Goal: Transaction & Acquisition: Book appointment/travel/reservation

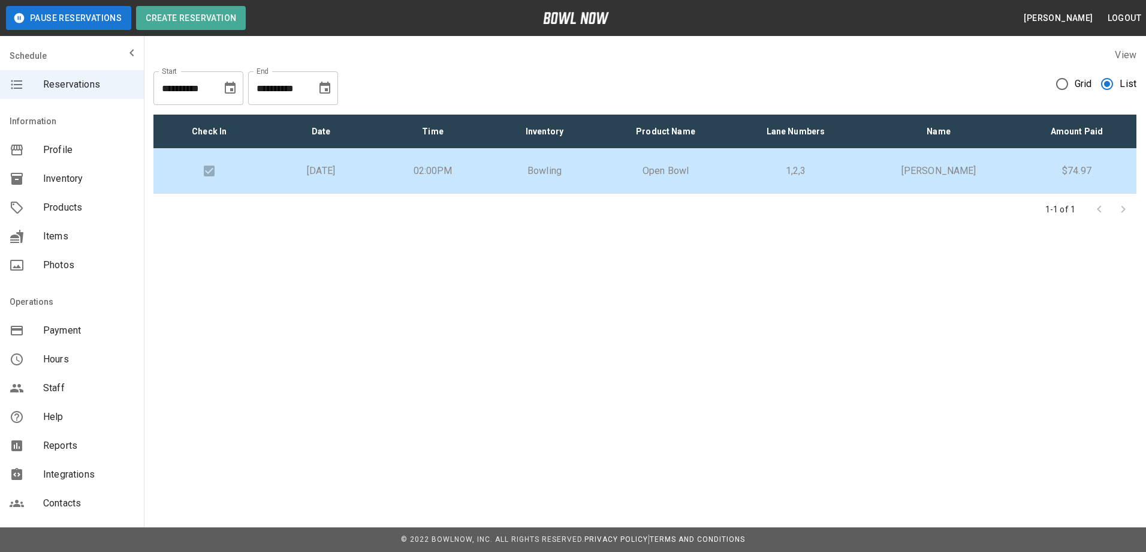
click at [367, 173] on p "[DATE]" at bounding box center [321, 171] width 92 height 14
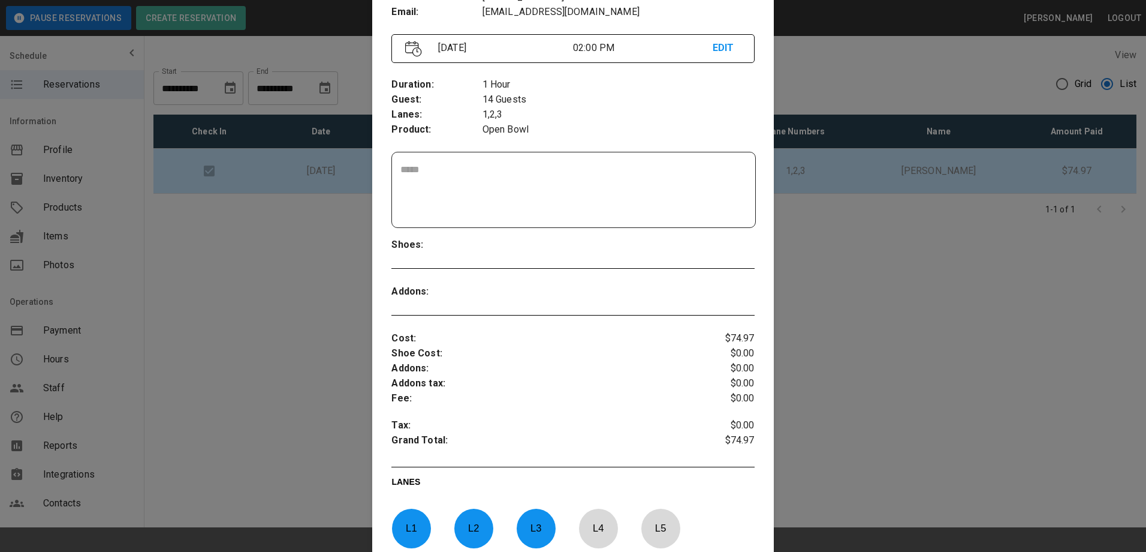
scroll to position [259, 0]
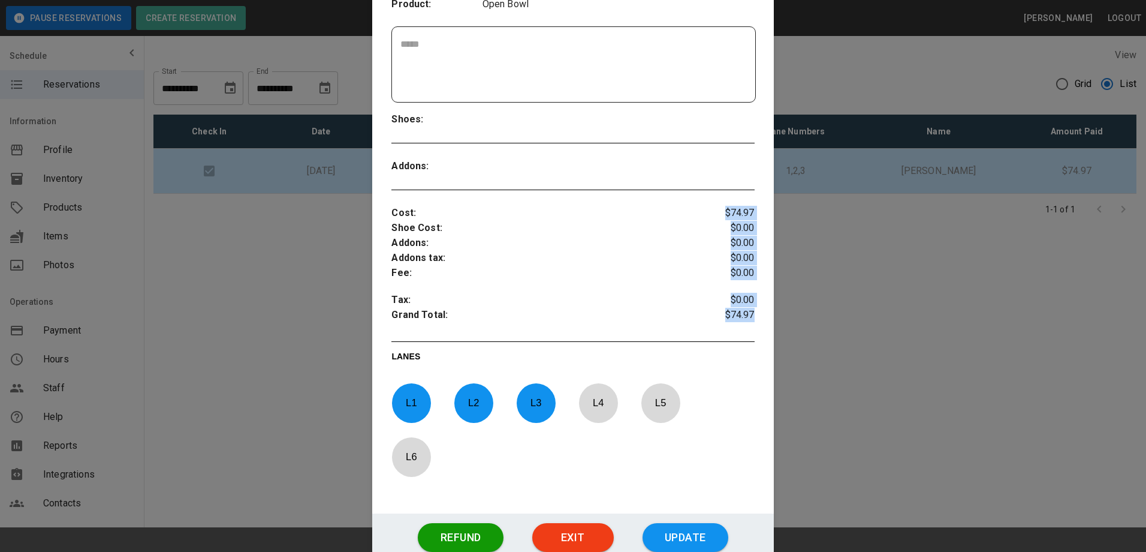
drag, startPoint x: 718, startPoint y: 213, endPoint x: 761, endPoint y: 313, distance: 108.5
click at [761, 313] on div "Order # : Placeholder : Name : Phone : Email : Rnwiu9Xiev3UGBhnVM0N No Jeff Kli…" at bounding box center [572, 161] width 401 height 703
drag, startPoint x: 761, startPoint y: 313, endPoint x: 795, endPoint y: 323, distance: 34.9
click at [795, 323] on div at bounding box center [573, 276] width 1146 height 552
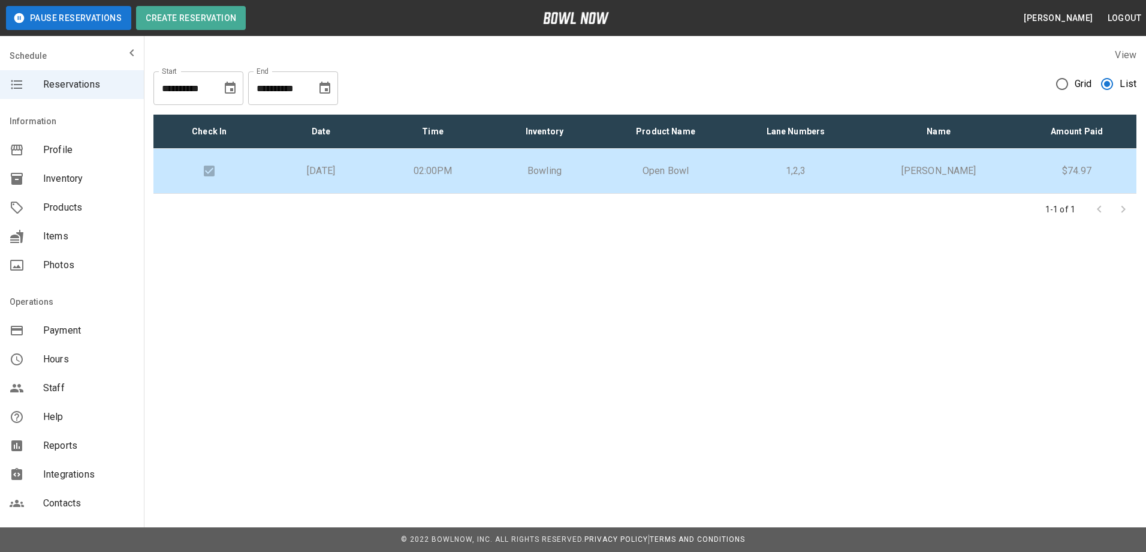
click at [489, 159] on td "02:00PM" at bounding box center [433, 171] width 112 height 45
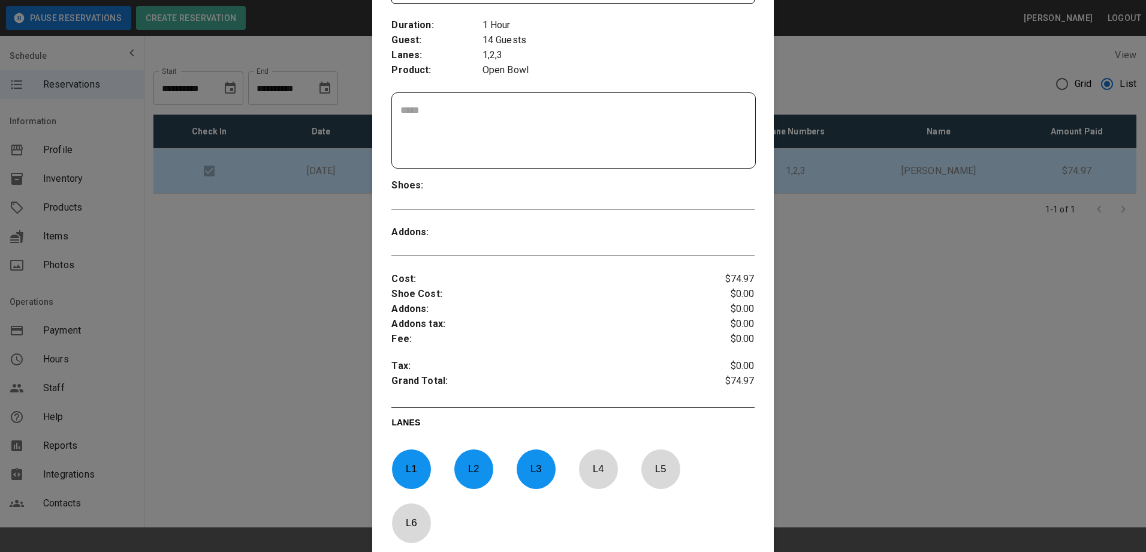
scroll to position [300, 0]
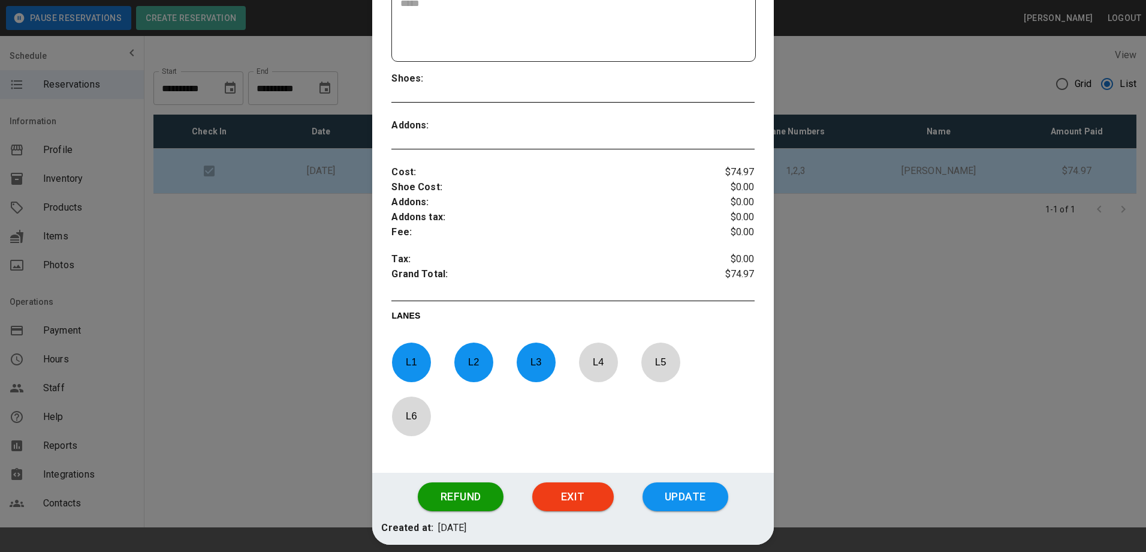
click at [855, 261] on div at bounding box center [573, 276] width 1146 height 552
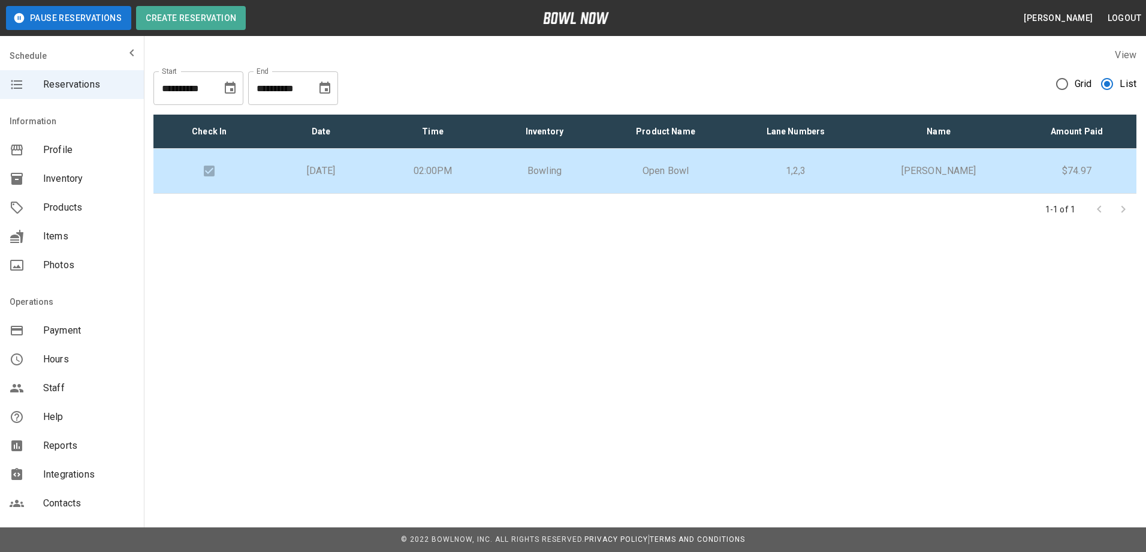
click at [1026, 176] on td "$74.97" at bounding box center [1076, 171] width 119 height 45
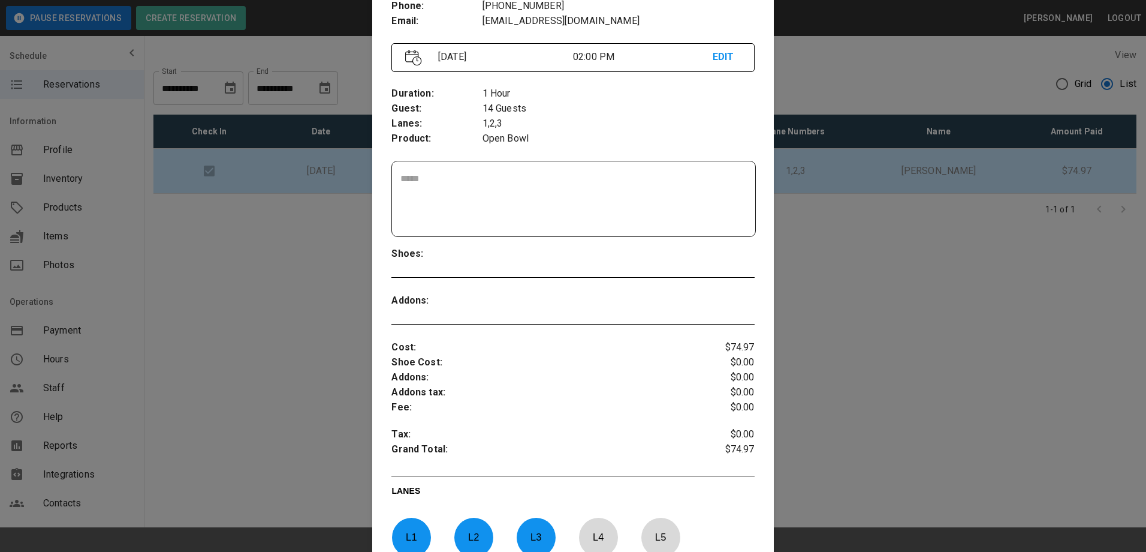
scroll to position [259, 0]
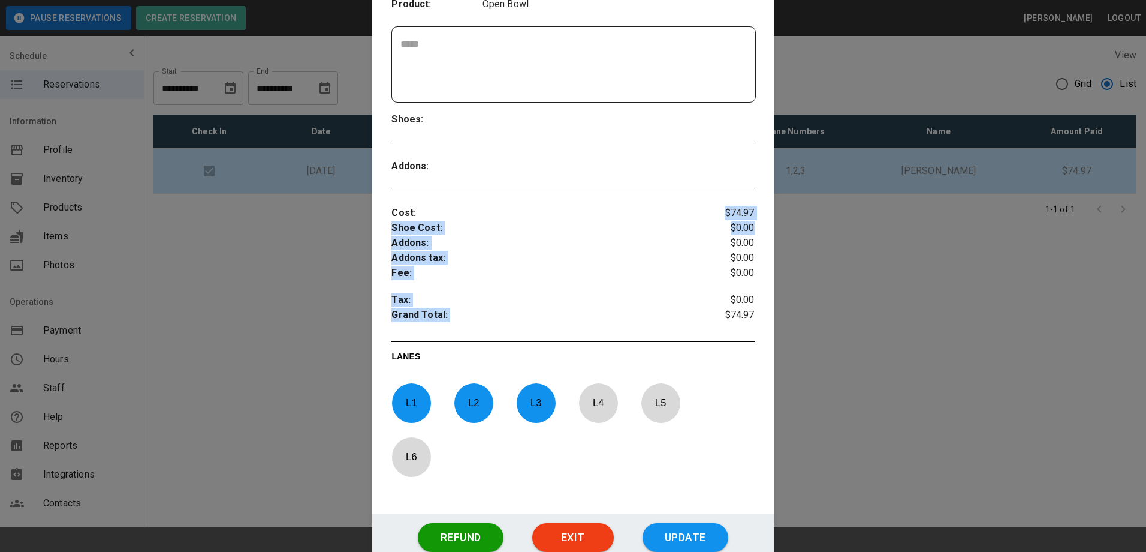
drag, startPoint x: 390, startPoint y: 225, endPoint x: 767, endPoint y: 232, distance: 377.1
click at [767, 232] on div "Order # : Placeholder : Name : Phone : Email : Rnwiu9Xiev3UGBhnVM0N No Jeff Kli…" at bounding box center [572, 161] width 401 height 703
drag, startPoint x: 767, startPoint y: 232, endPoint x: 741, endPoint y: 255, distance: 34.9
click at [741, 255] on p "$0.00" at bounding box center [724, 258] width 61 height 15
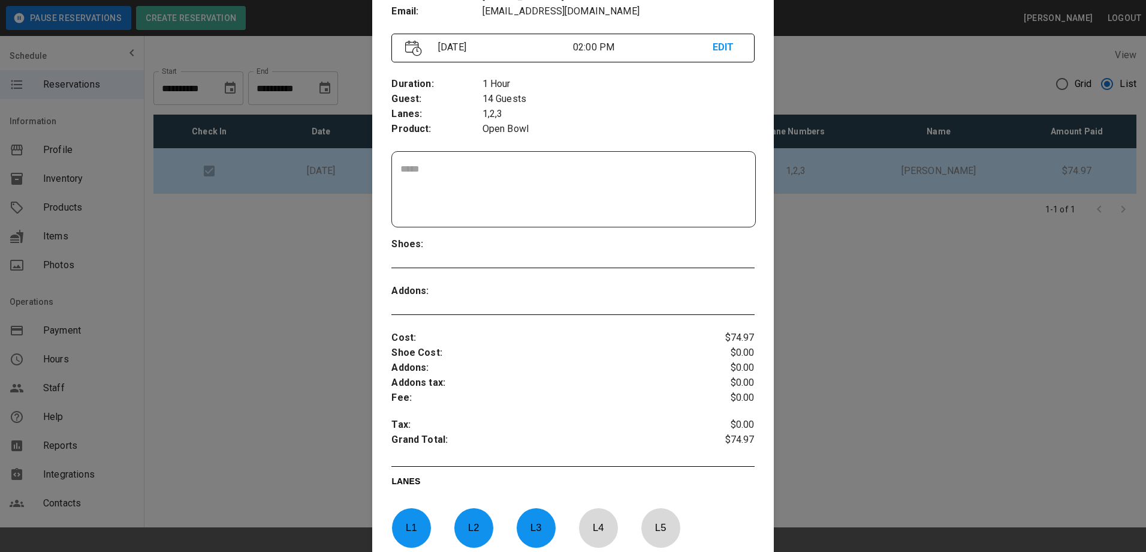
scroll to position [10, 0]
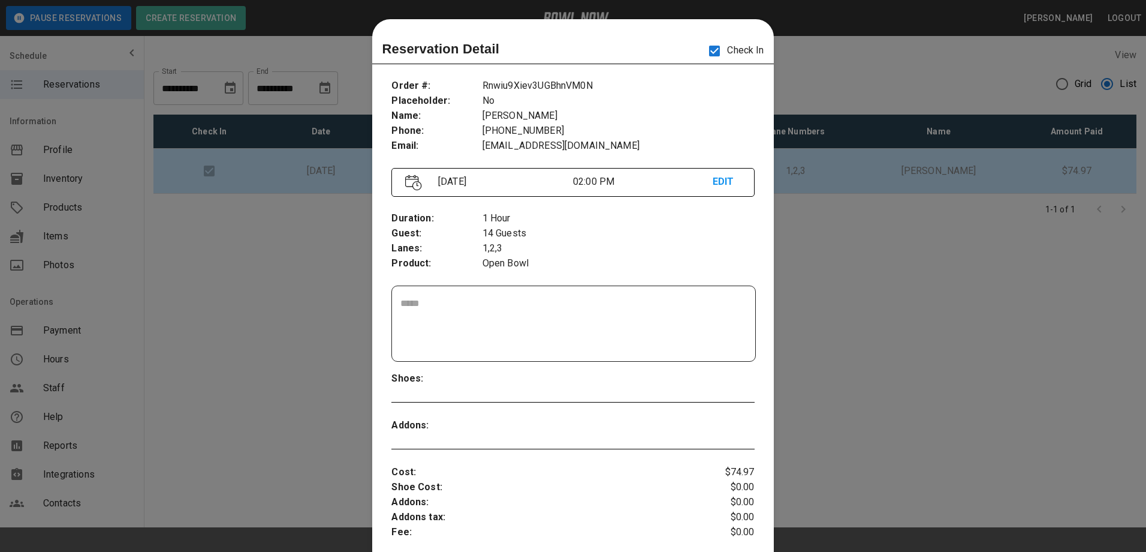
click at [827, 276] on div at bounding box center [573, 276] width 1146 height 552
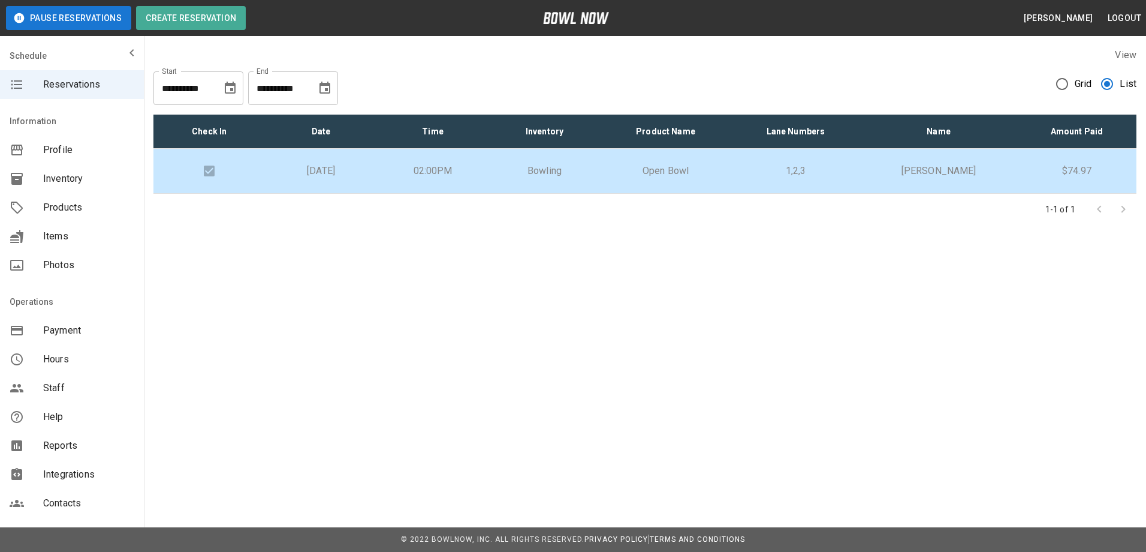
click at [812, 170] on p "1,2,3" at bounding box center [795, 171] width 110 height 14
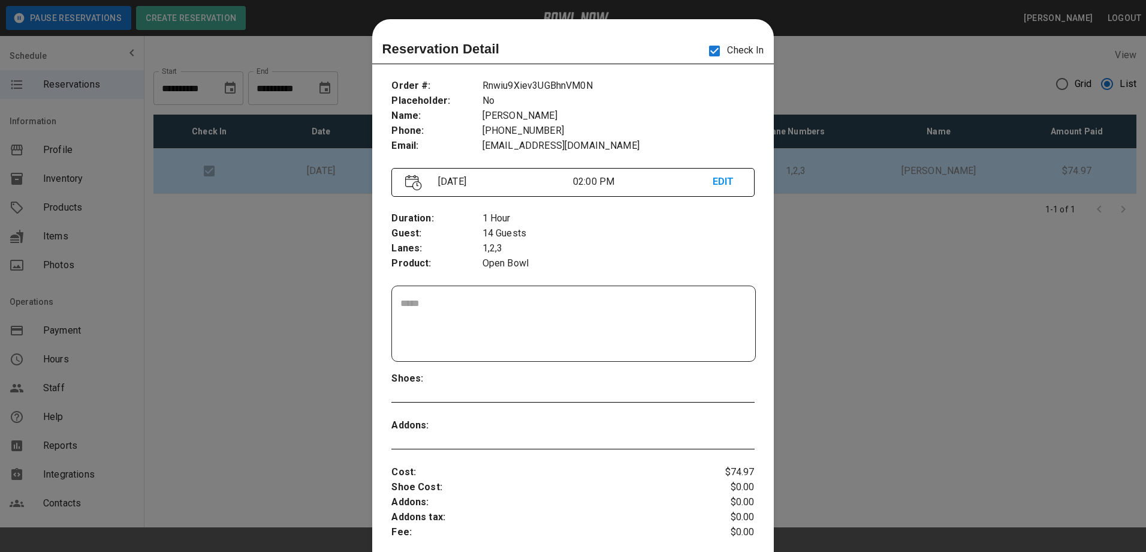
scroll to position [19, 0]
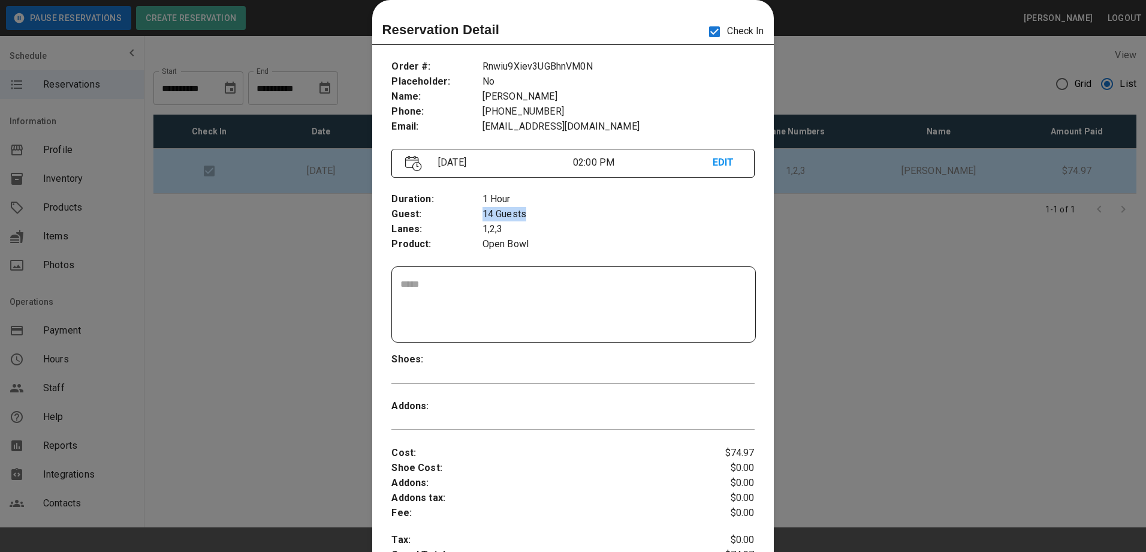
drag, startPoint x: 479, startPoint y: 213, endPoint x: 531, endPoint y: 219, distance: 52.6
click at [531, 219] on p "14 Guests" at bounding box center [619, 214] width 272 height 15
drag, startPoint x: 531, startPoint y: 219, endPoint x: 586, endPoint y: 219, distance: 55.2
click at [586, 219] on p "14 Guests" at bounding box center [619, 214] width 272 height 15
click at [823, 271] on div at bounding box center [573, 276] width 1146 height 552
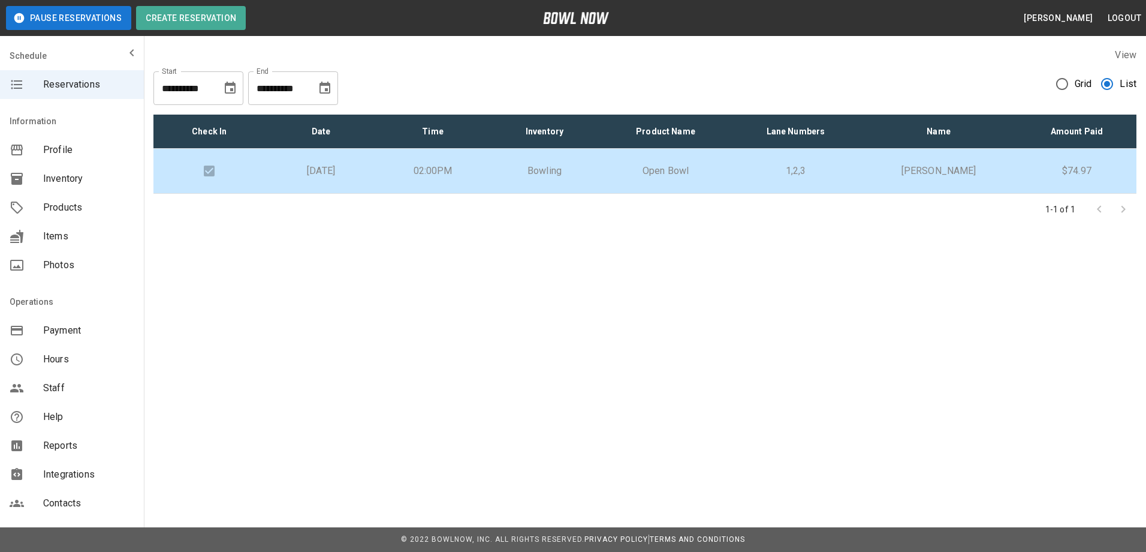
click at [731, 186] on td "Open Bowl" at bounding box center [666, 171] width 131 height 45
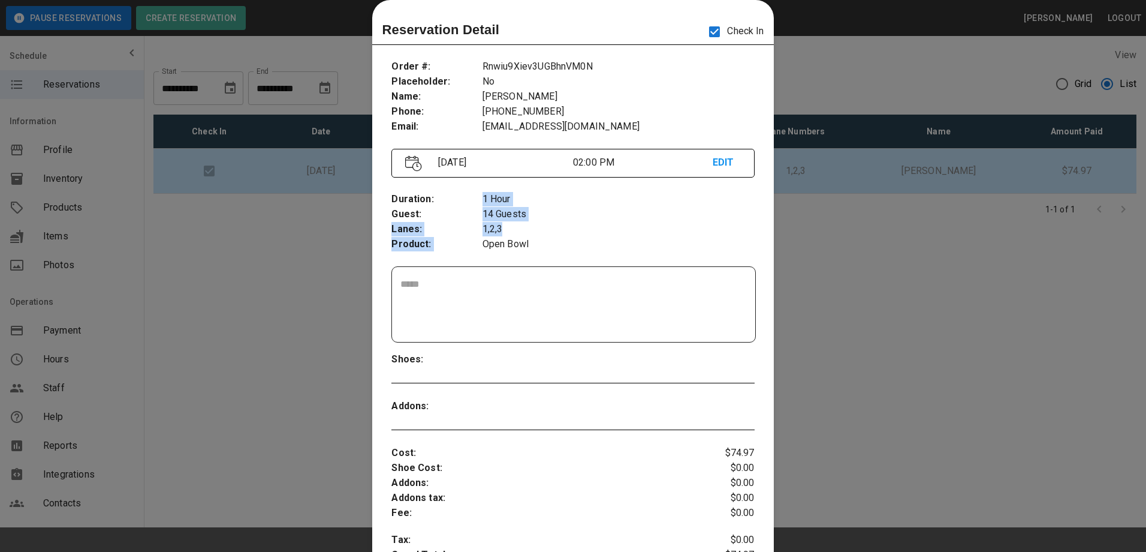
drag, startPoint x: 478, startPoint y: 212, endPoint x: 527, endPoint y: 222, distance: 50.2
click at [527, 222] on div "Duration : Guest : Lanes : Product : 1 Hour 14 Guests 1,2,3 Open Bowl" at bounding box center [572, 221] width 363 height 79
click at [540, 224] on p "1,2,3" at bounding box center [619, 229] width 272 height 15
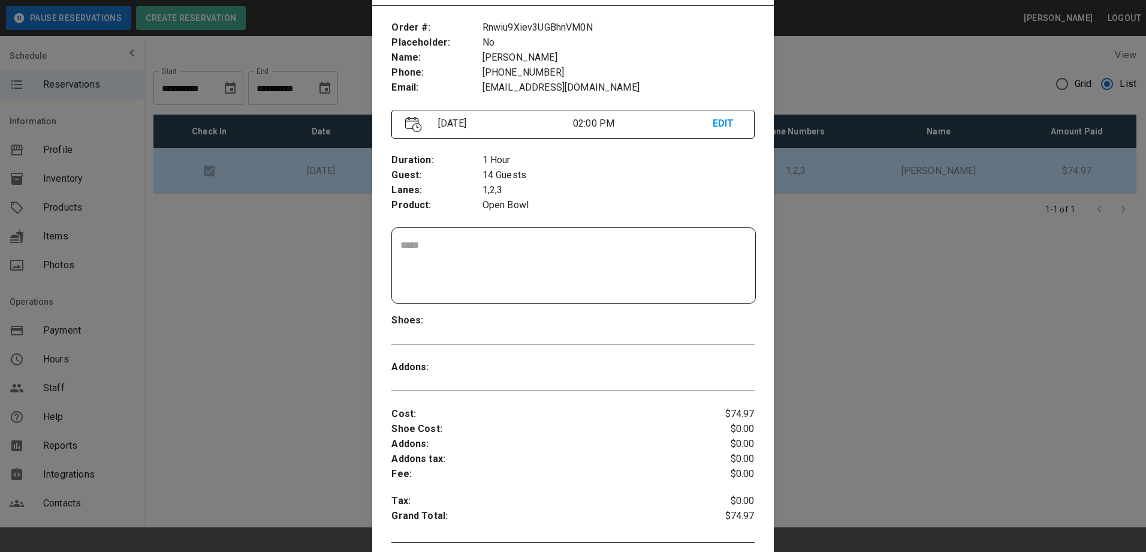
scroll to position [79, 0]
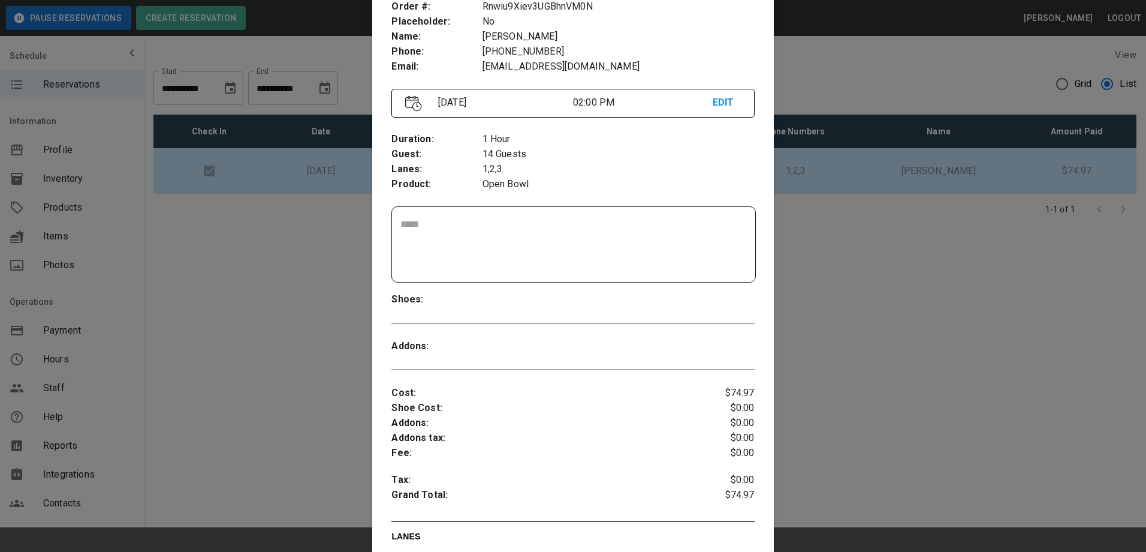
click at [832, 242] on div at bounding box center [573, 276] width 1146 height 552
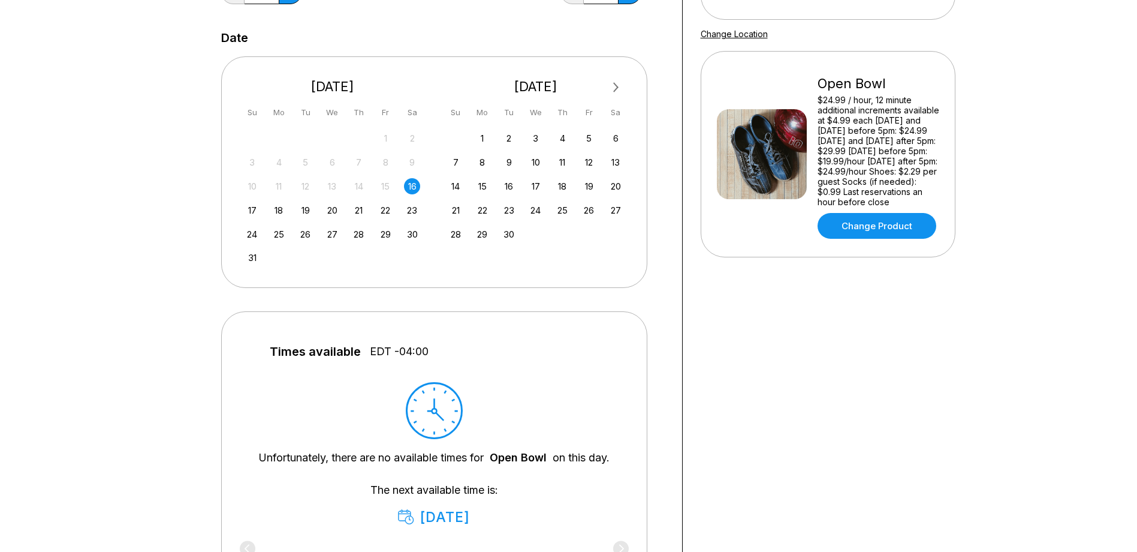
scroll to position [240, 0]
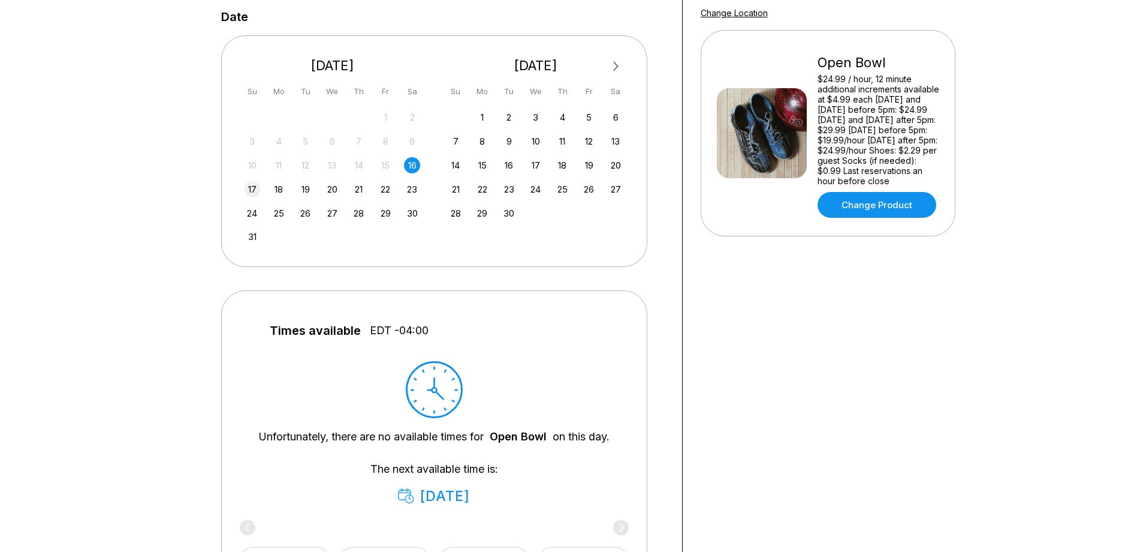
click at [255, 189] on div "17" at bounding box center [252, 189] width 16 height 16
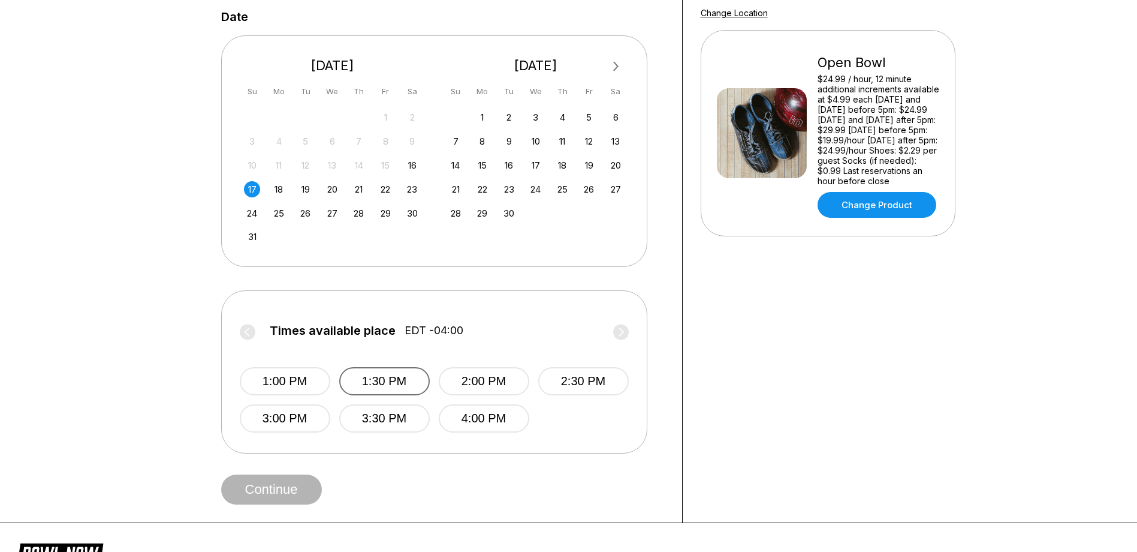
click at [375, 378] on button "1:30 PM" at bounding box center [384, 381] width 91 height 28
click at [304, 488] on button "Continue" at bounding box center [271, 489] width 101 height 30
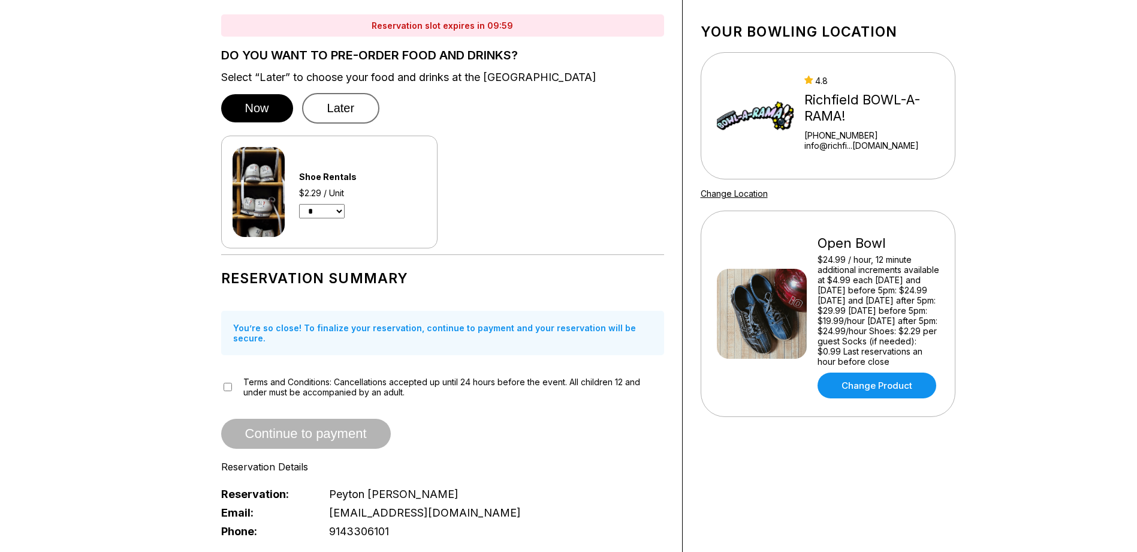
scroll to position [60, 0]
click at [335, 213] on select "* * * * * * * * * * ** ** ** ** ** ** ** ** **" at bounding box center [322, 210] width 46 height 14
click at [340, 207] on select "* * * * * * * * * * ** ** ** ** ** ** ** ** **" at bounding box center [322, 210] width 46 height 14
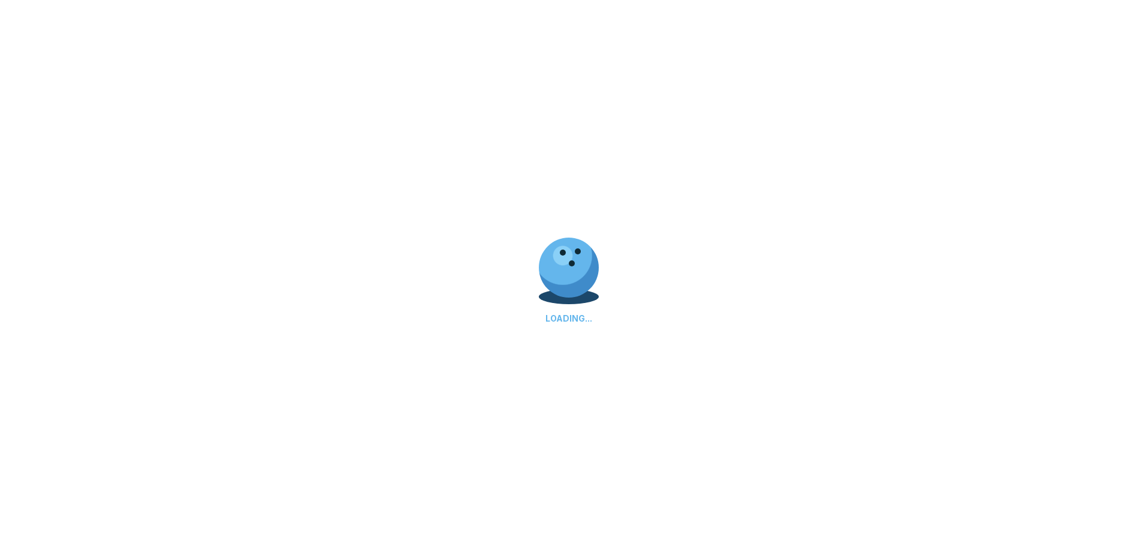
scroll to position [0, 0]
